Goal: Transaction & Acquisition: Purchase product/service

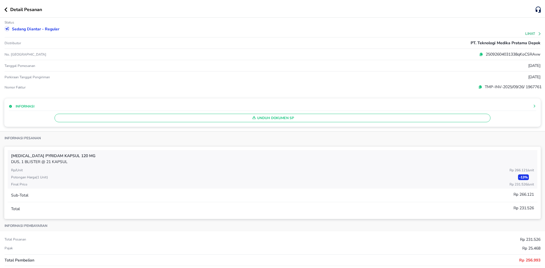
click at [7, 12] on div "Detail Pesanan" at bounding box center [269, 9] width 531 height 7
click at [6, 9] on icon "button" at bounding box center [6, 9] width 3 height 5
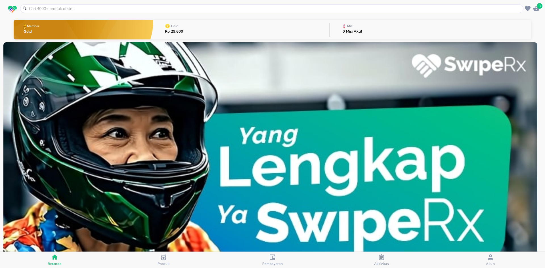
click at [51, 6] on input "text" at bounding box center [274, 9] width 493 height 6
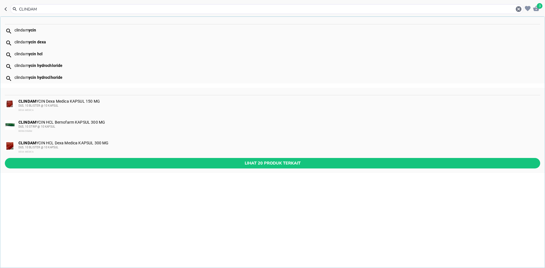
type input "CLINDAM"
